Goal: Information Seeking & Learning: Learn about a topic

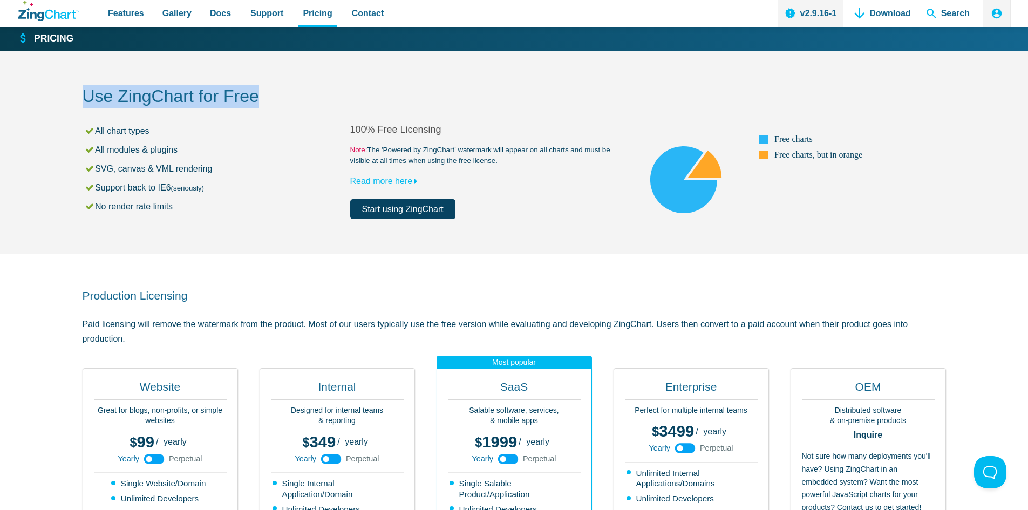
drag, startPoint x: 83, startPoint y: 104, endPoint x: 360, endPoint y: 79, distance: 278.5
click at [360, 79] on div "Use ZingChart for Free All chart types All modules & plugins SVG, canvas & VML …" at bounding box center [514, 152] width 863 height 203
click at [428, 75] on div "Use ZingChart for Free All chart types All modules & plugins SVG, canvas & VML …" at bounding box center [514, 152] width 863 height 203
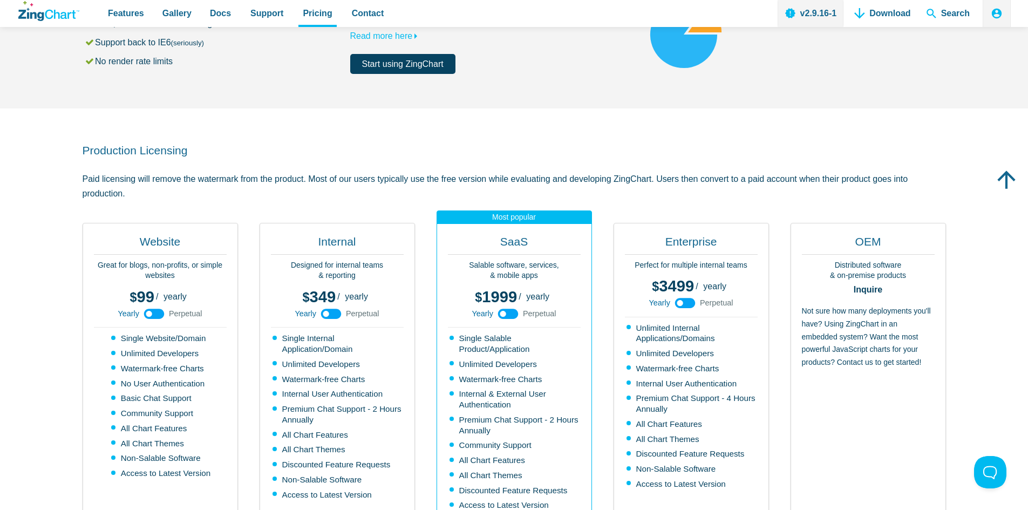
scroll to position [162, 0]
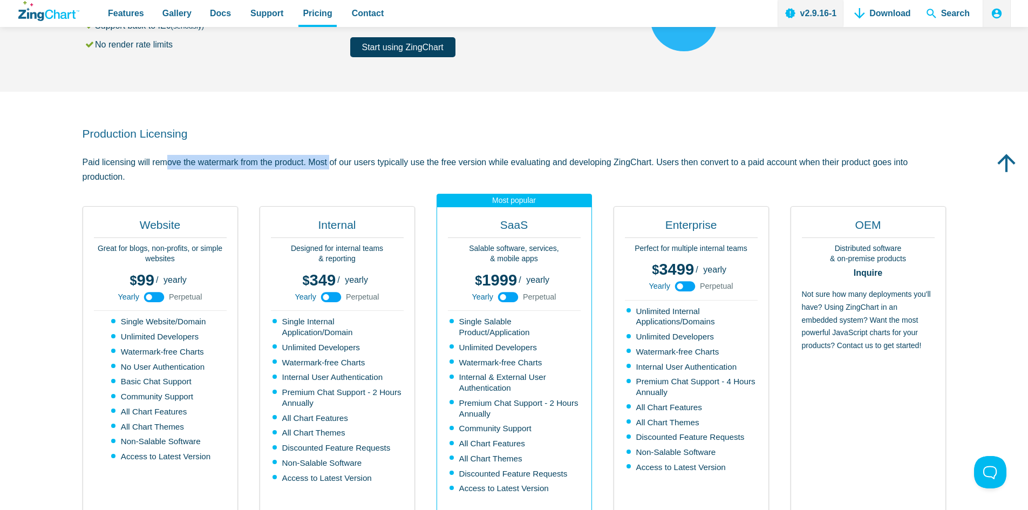
drag, startPoint x: 144, startPoint y: 162, endPoint x: 306, endPoint y: 160, distance: 161.9
click at [306, 160] on p "Paid licensing will remove the watermark from the product. Most of our users ty…" at bounding box center [514, 169] width 863 height 29
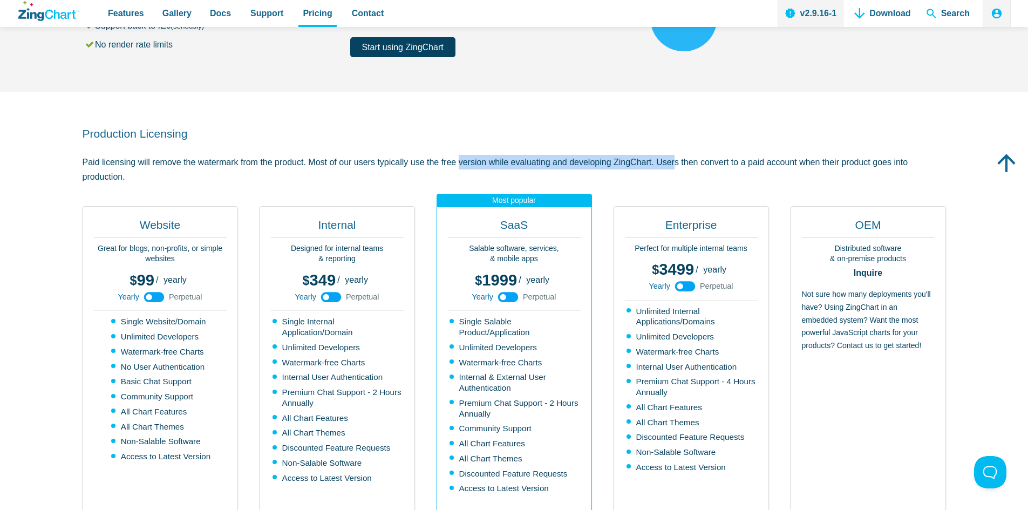
drag, startPoint x: 446, startPoint y: 167, endPoint x: 653, endPoint y: 167, distance: 207.7
click at [653, 167] on p "Paid licensing will remove the watermark from the product. Most of our users ty…" at bounding box center [514, 169] width 863 height 29
click at [666, 178] on p "Paid licensing will remove the watermark from the product. Most of our users ty…" at bounding box center [514, 169] width 863 height 29
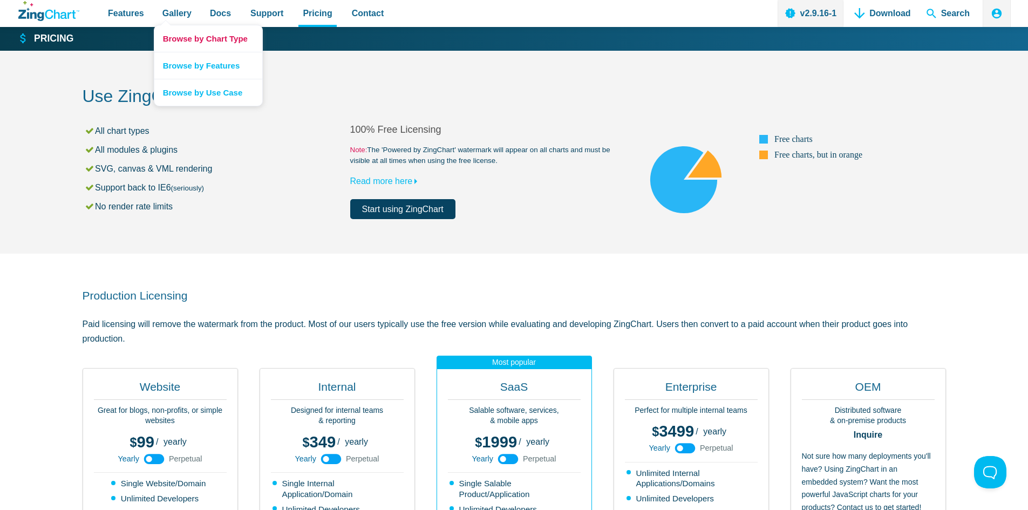
click at [225, 39] on link "Browse by Chart Type" at bounding box center [208, 38] width 108 height 26
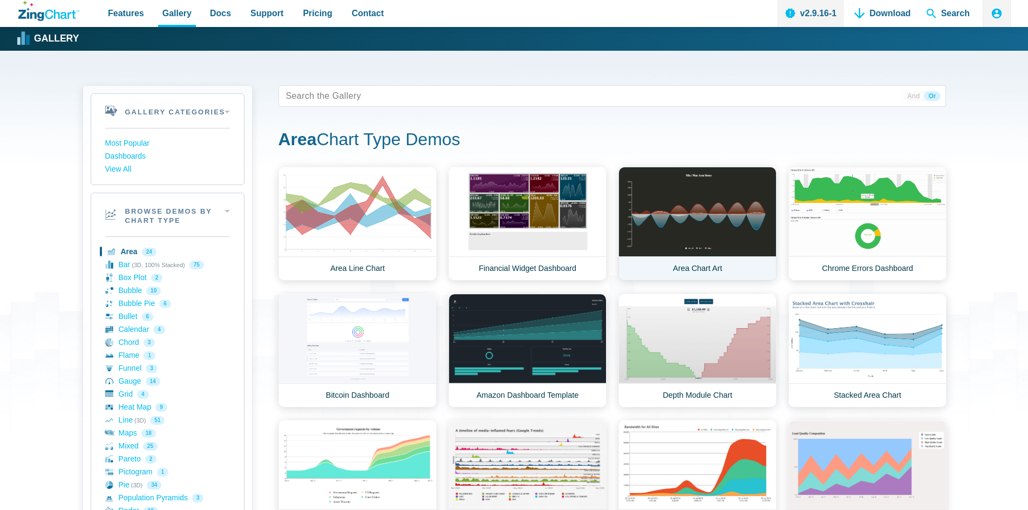
click at [695, 215] on link "Area Chart Art" at bounding box center [697, 224] width 158 height 114
